Goal: Navigation & Orientation: Find specific page/section

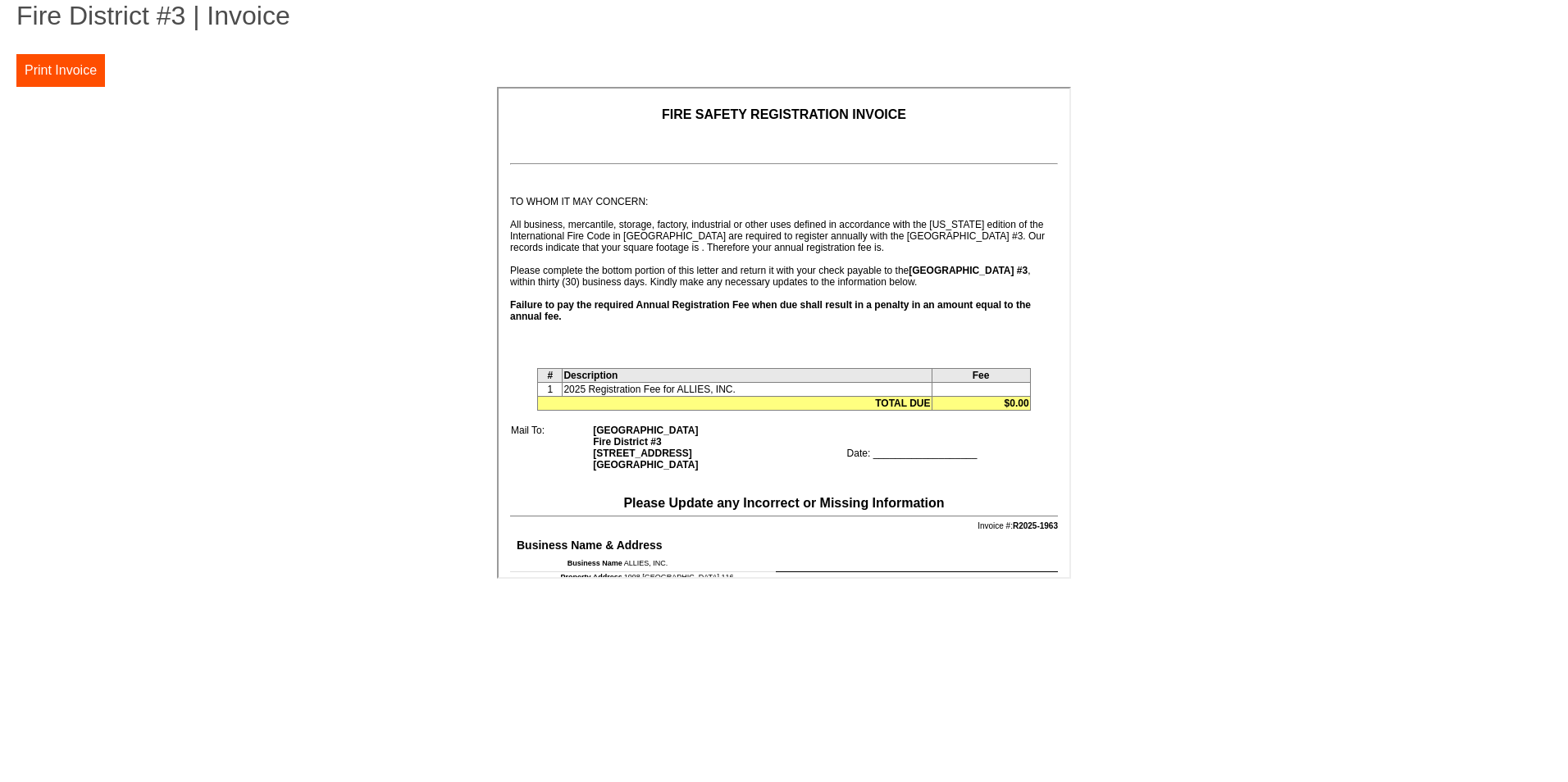
scroll to position [164, 0]
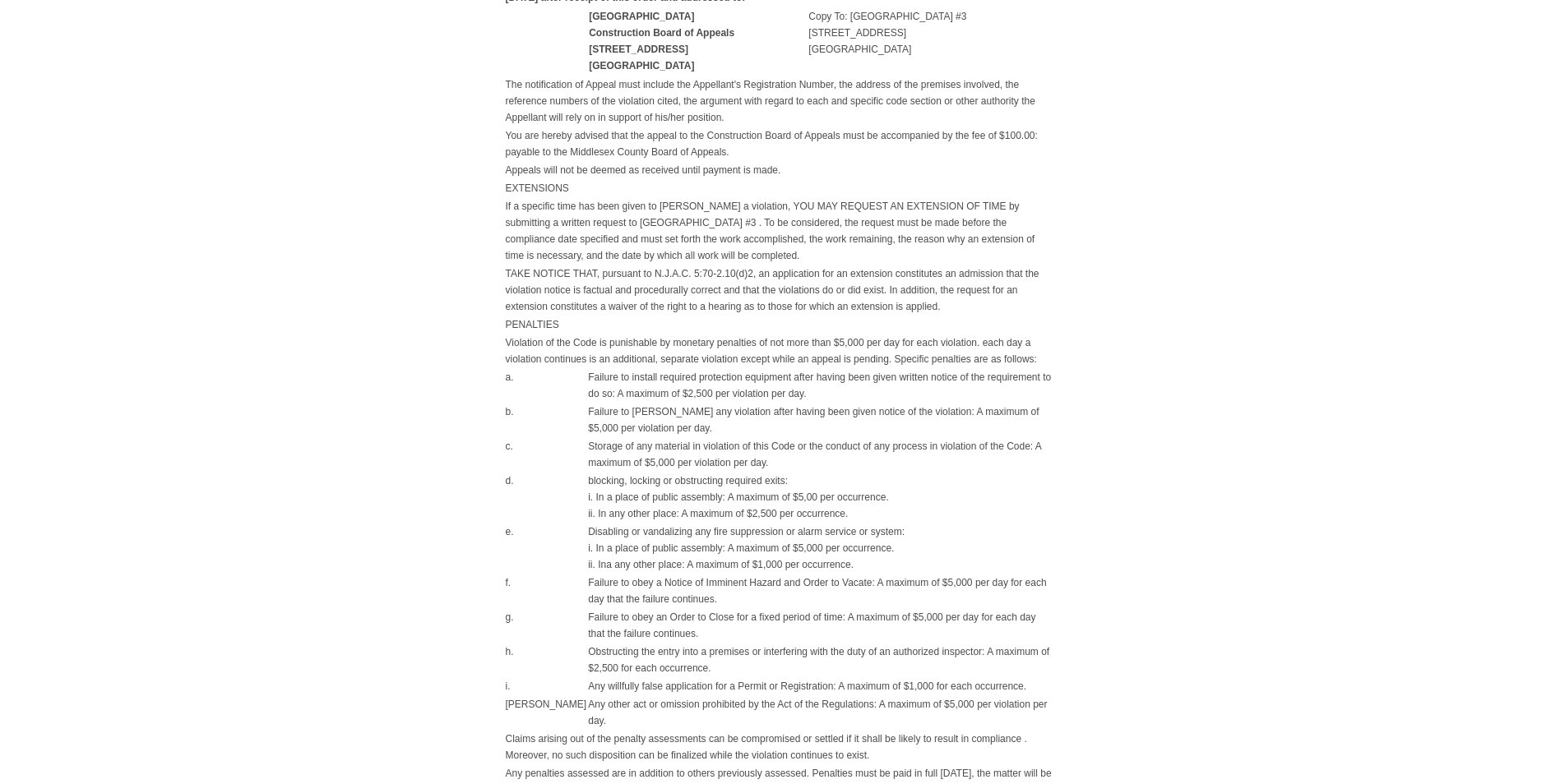
scroll to position [1077, 0]
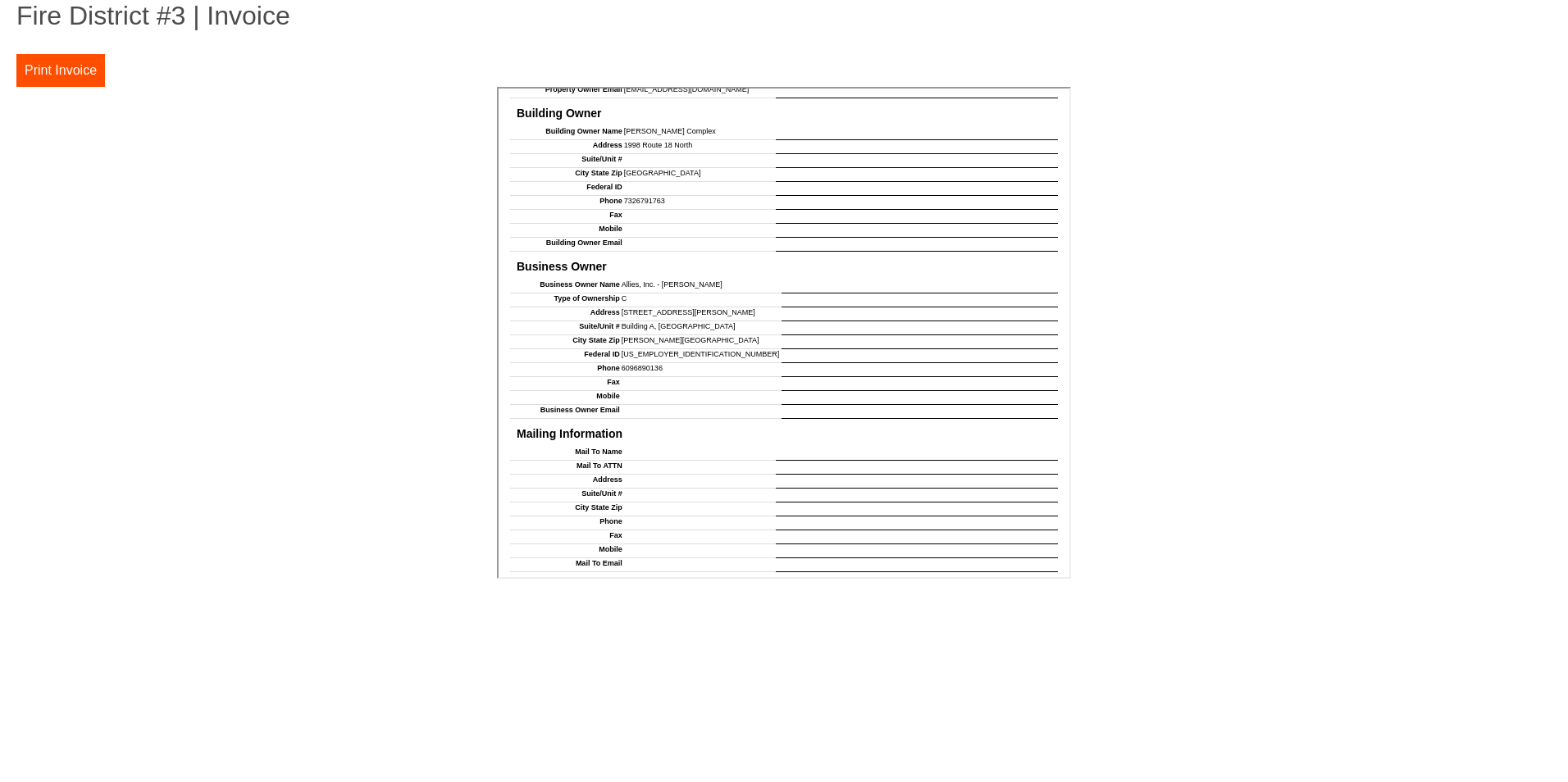
scroll to position [851, 0]
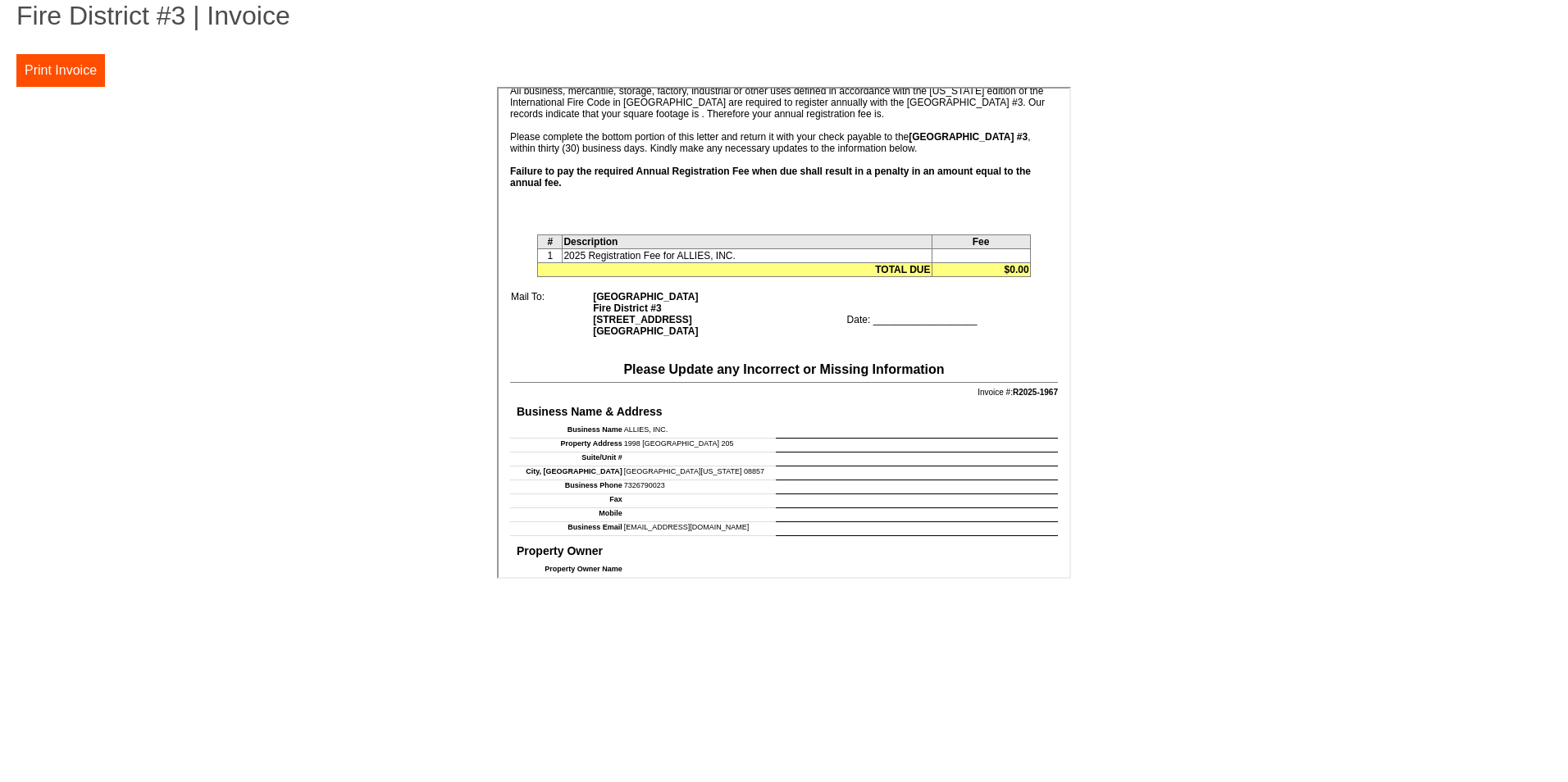
scroll to position [82, 0]
